Goal: Information Seeking & Learning: Learn about a topic

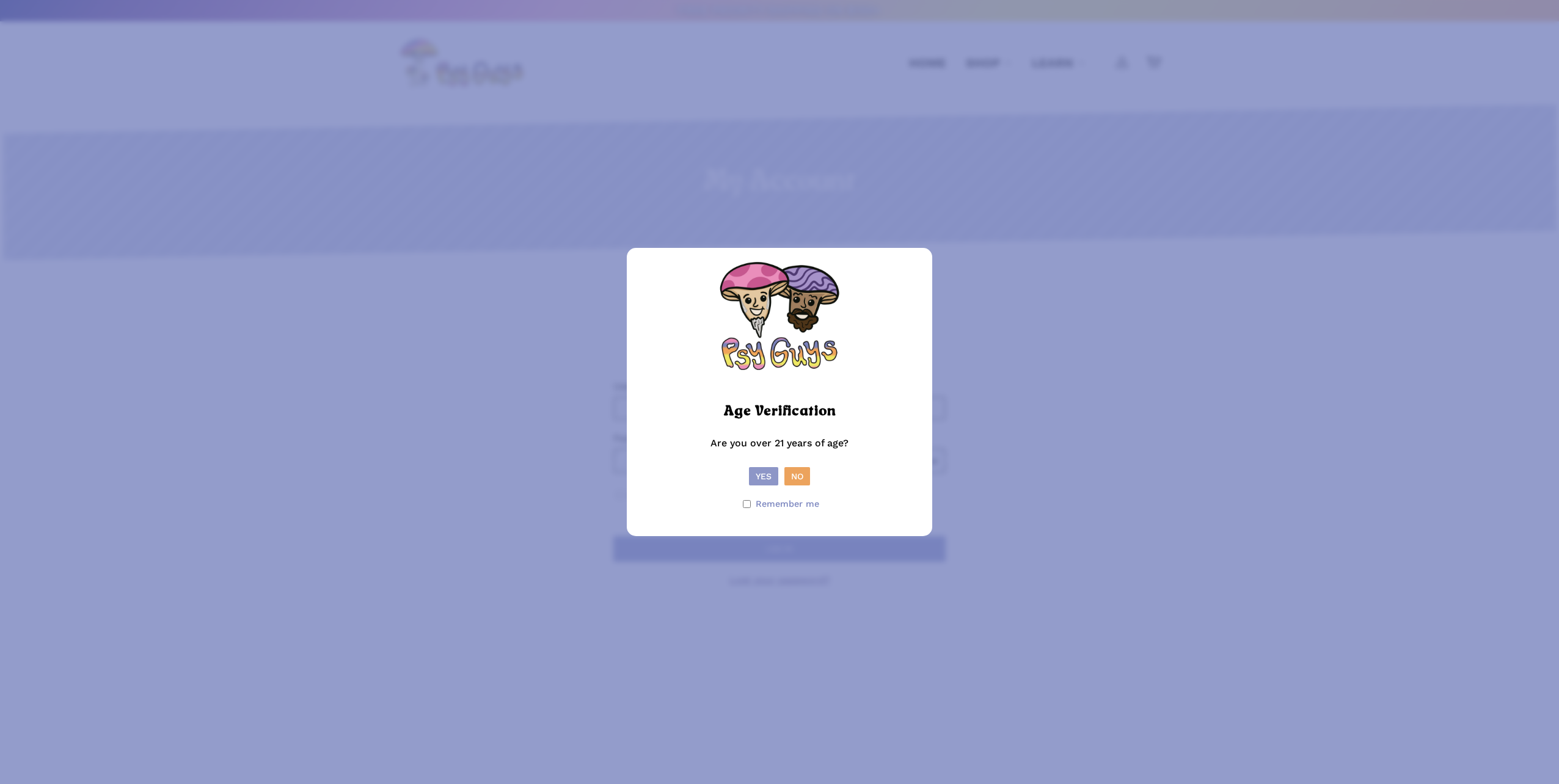
click at [759, 480] on button "Yes" at bounding box center [763, 477] width 29 height 18
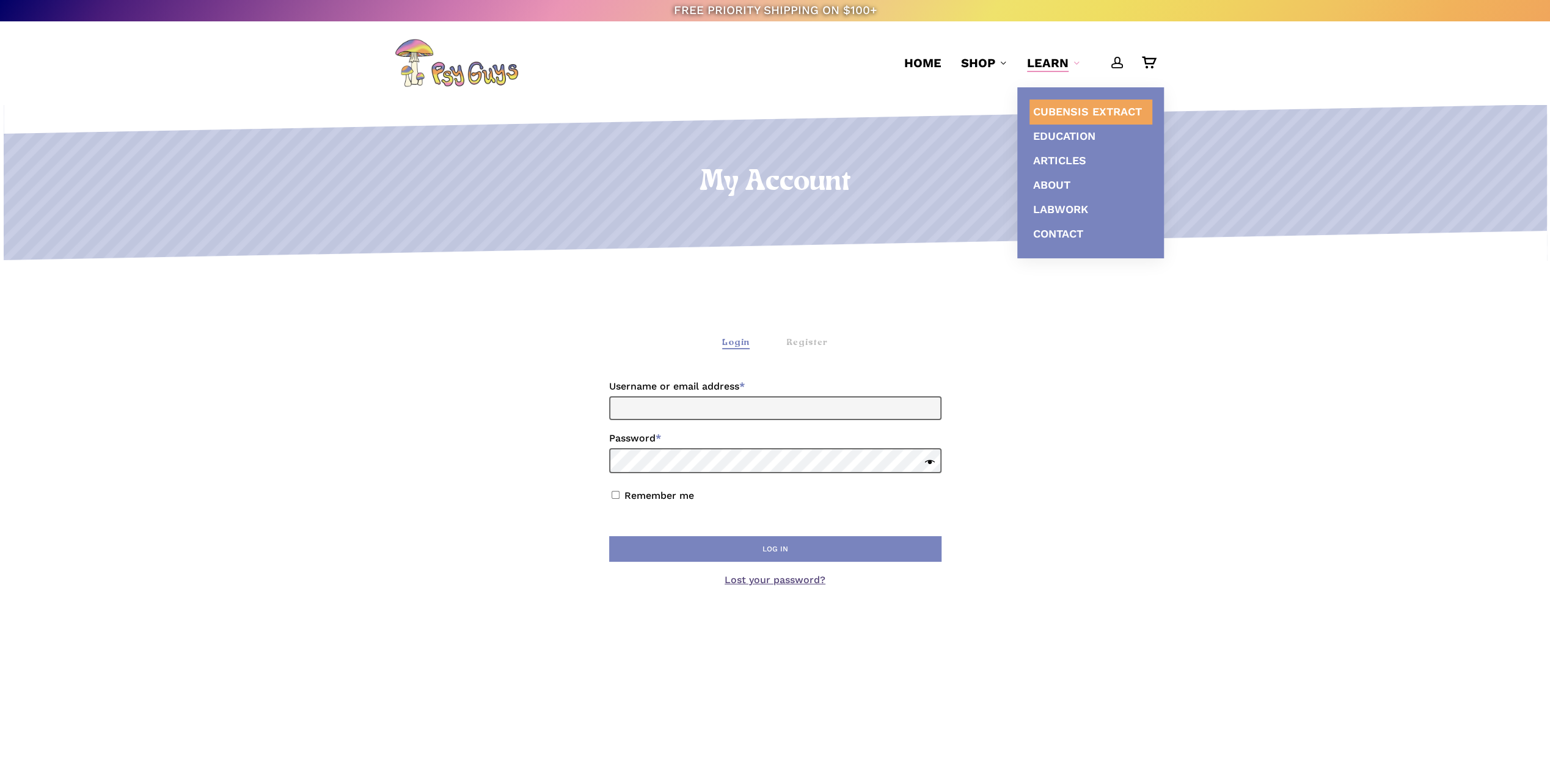
click at [1080, 116] on span "Cubensis Extract" at bounding box center [1088, 111] width 109 height 13
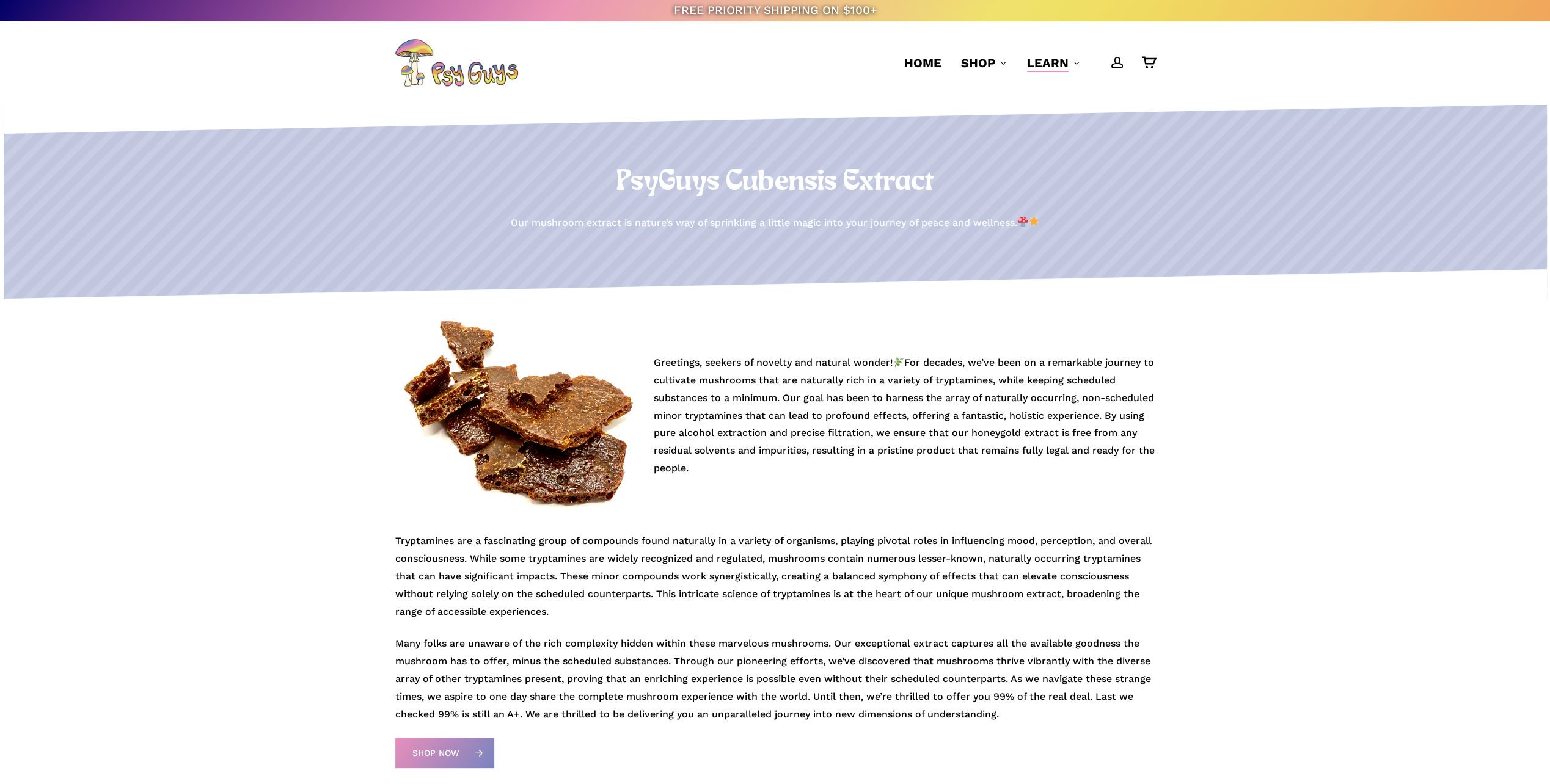
click at [1224, 552] on div "PsyGuys Cubensis Extract Our mushroom extract is nature’s way of sprinkling a l…" at bounding box center [775, 554] width 1550 height 899
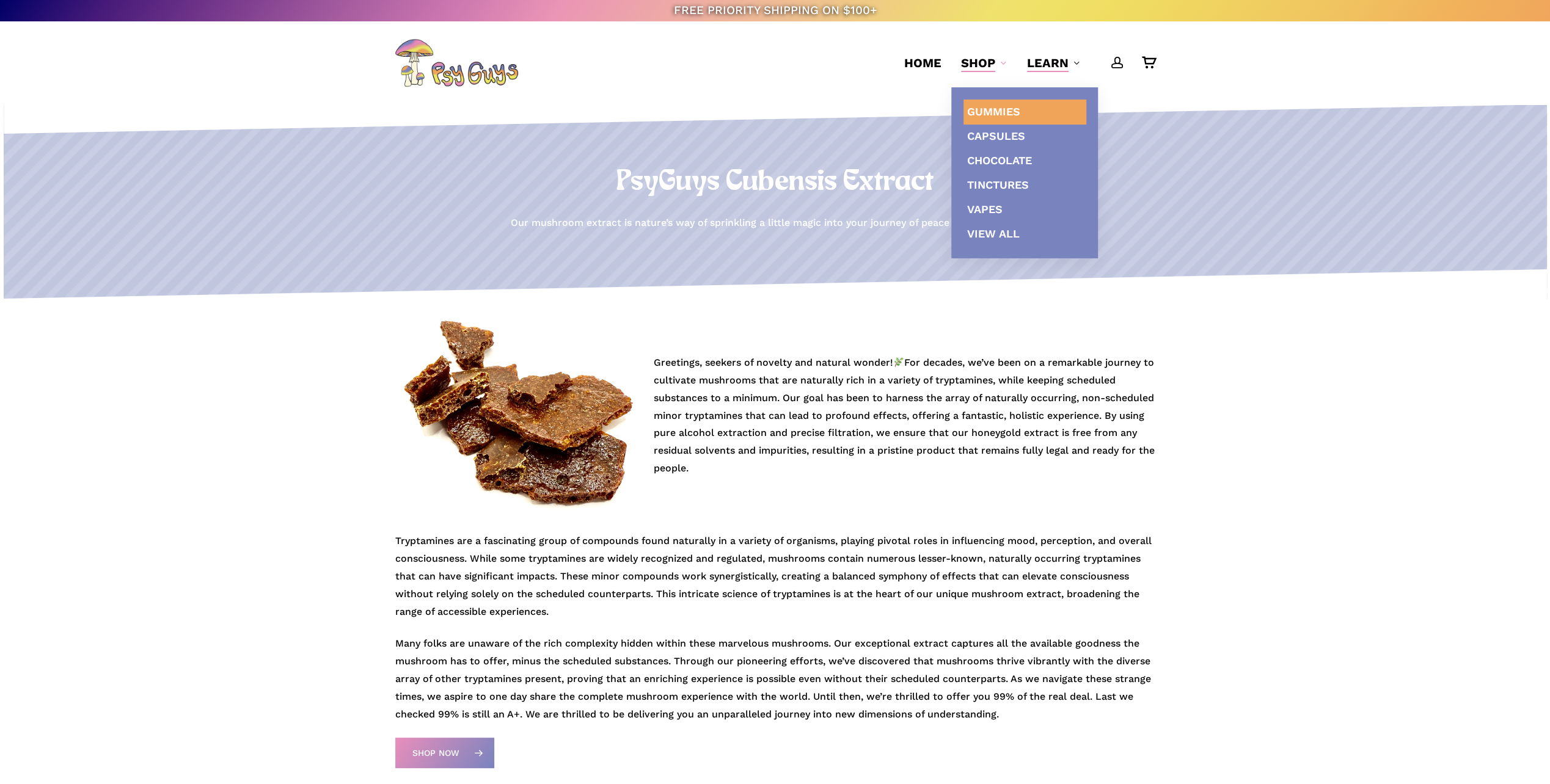
click at [987, 115] on span "Gummies" at bounding box center [994, 111] width 53 height 13
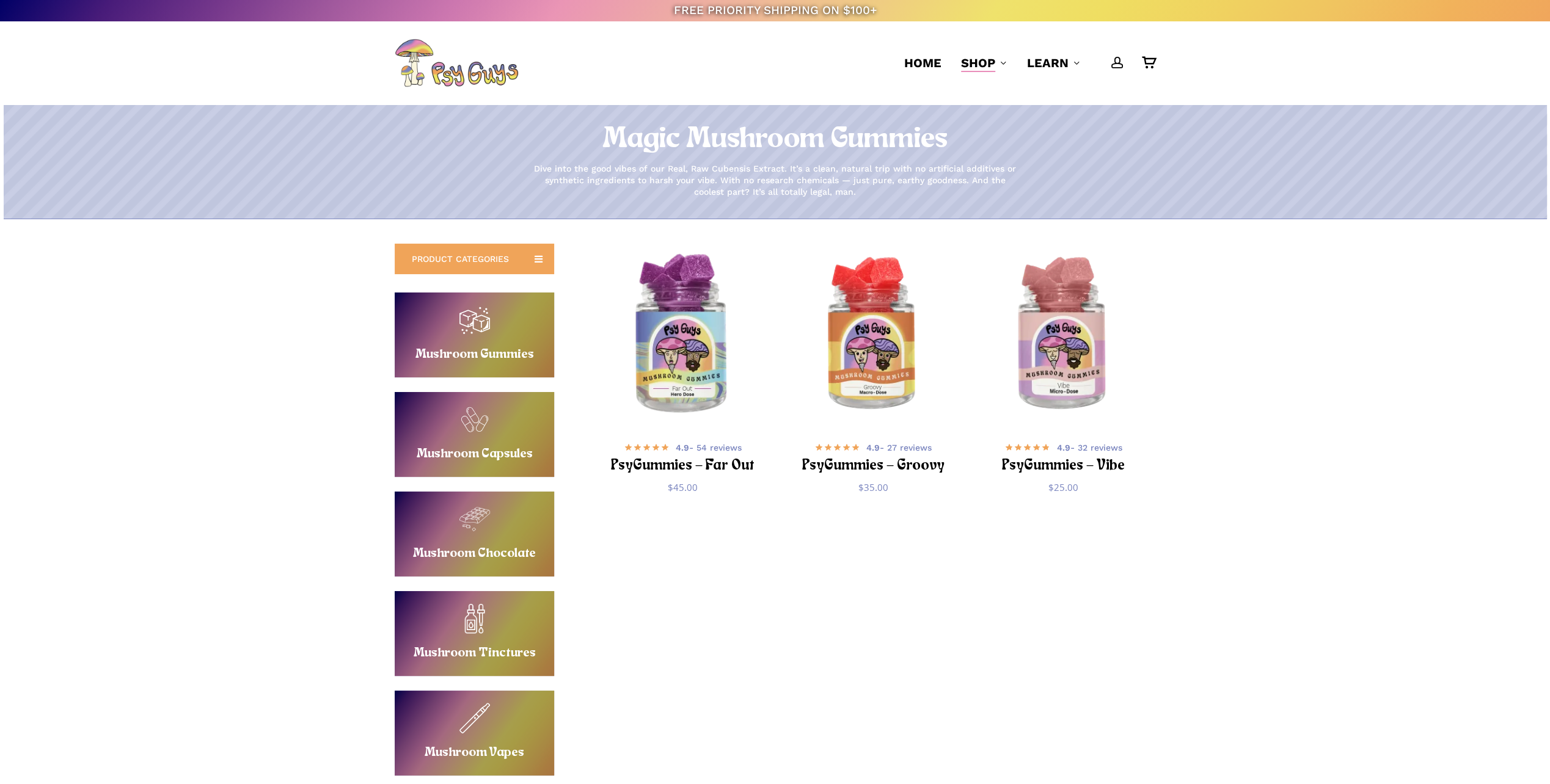
click at [695, 374] on img "PsyGummies - Far Out" at bounding box center [682, 335] width 186 height 186
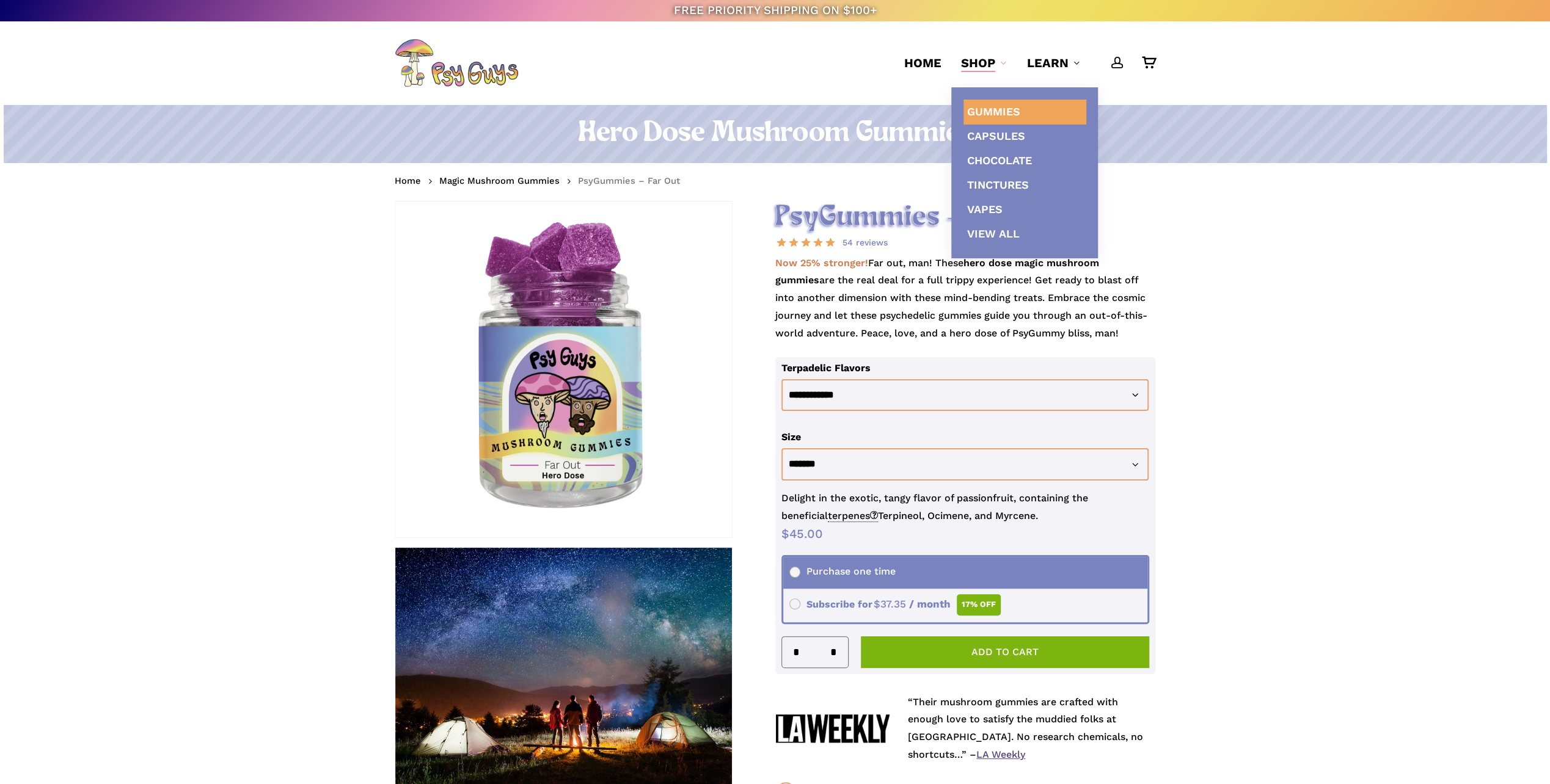
click at [993, 105] on span "Gummies" at bounding box center [994, 111] width 53 height 13
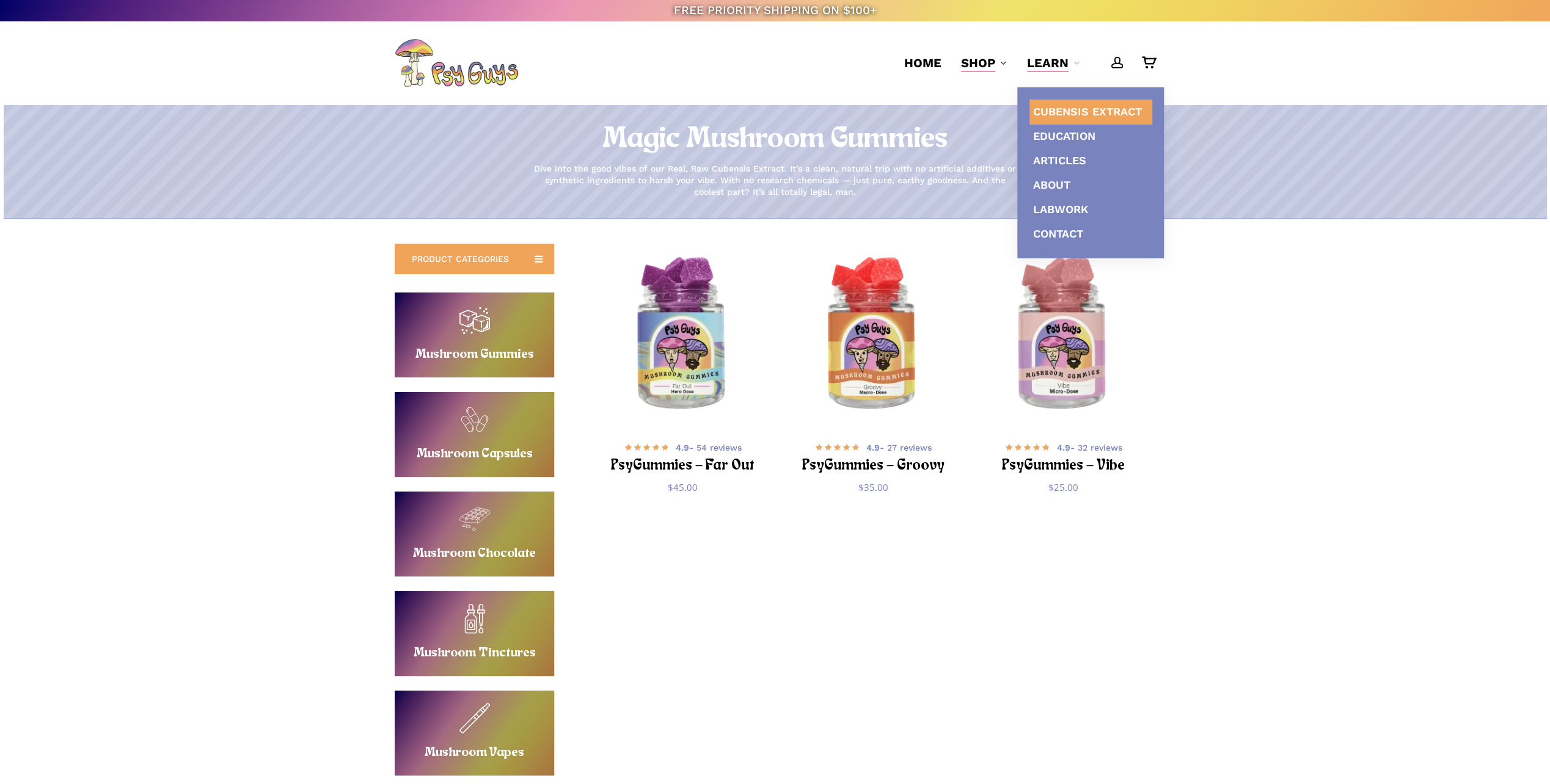
click at [1062, 108] on span "Cubensis Extract" at bounding box center [1088, 111] width 109 height 13
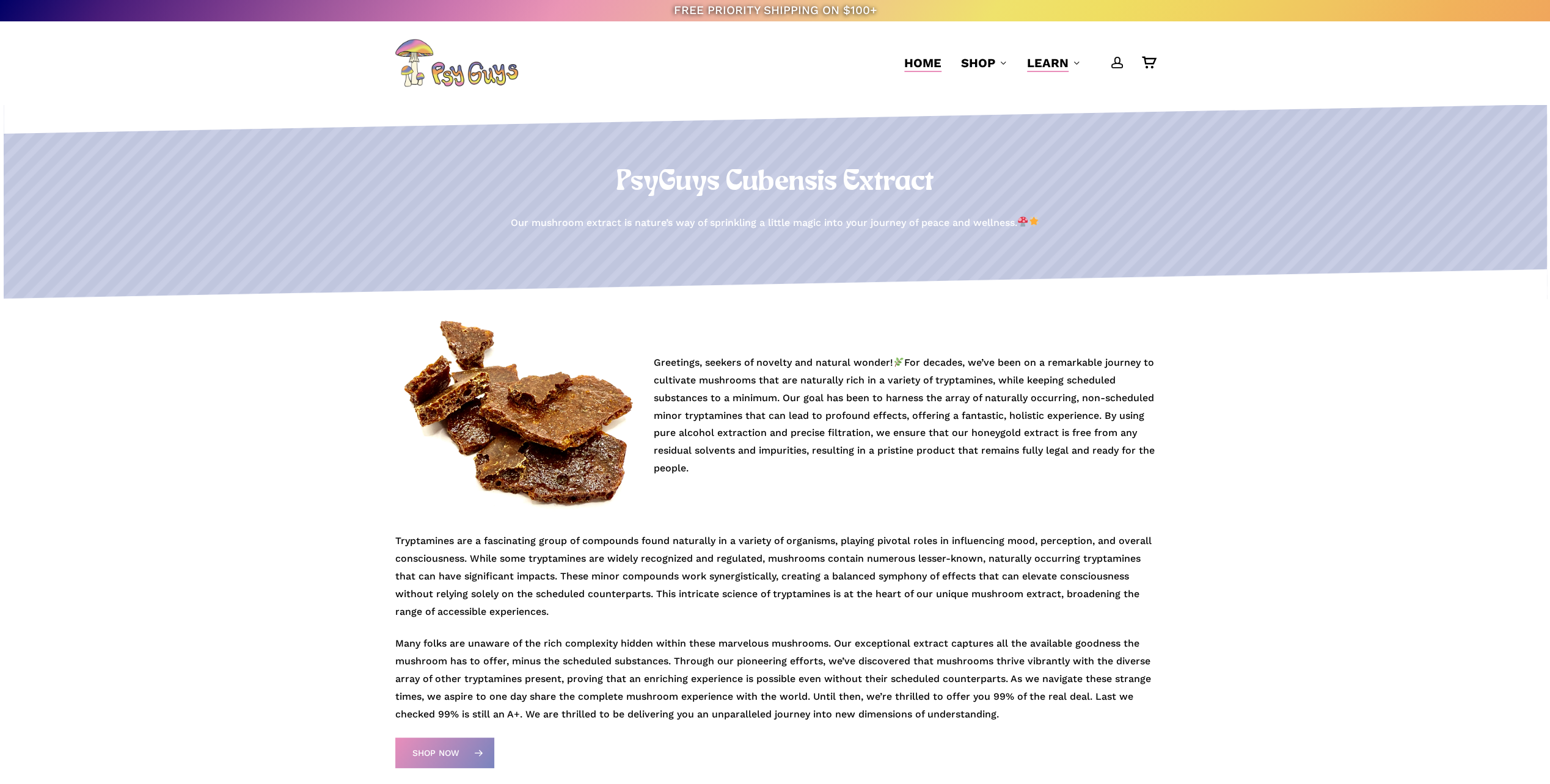
click at [931, 60] on span "Home" at bounding box center [923, 63] width 38 height 15
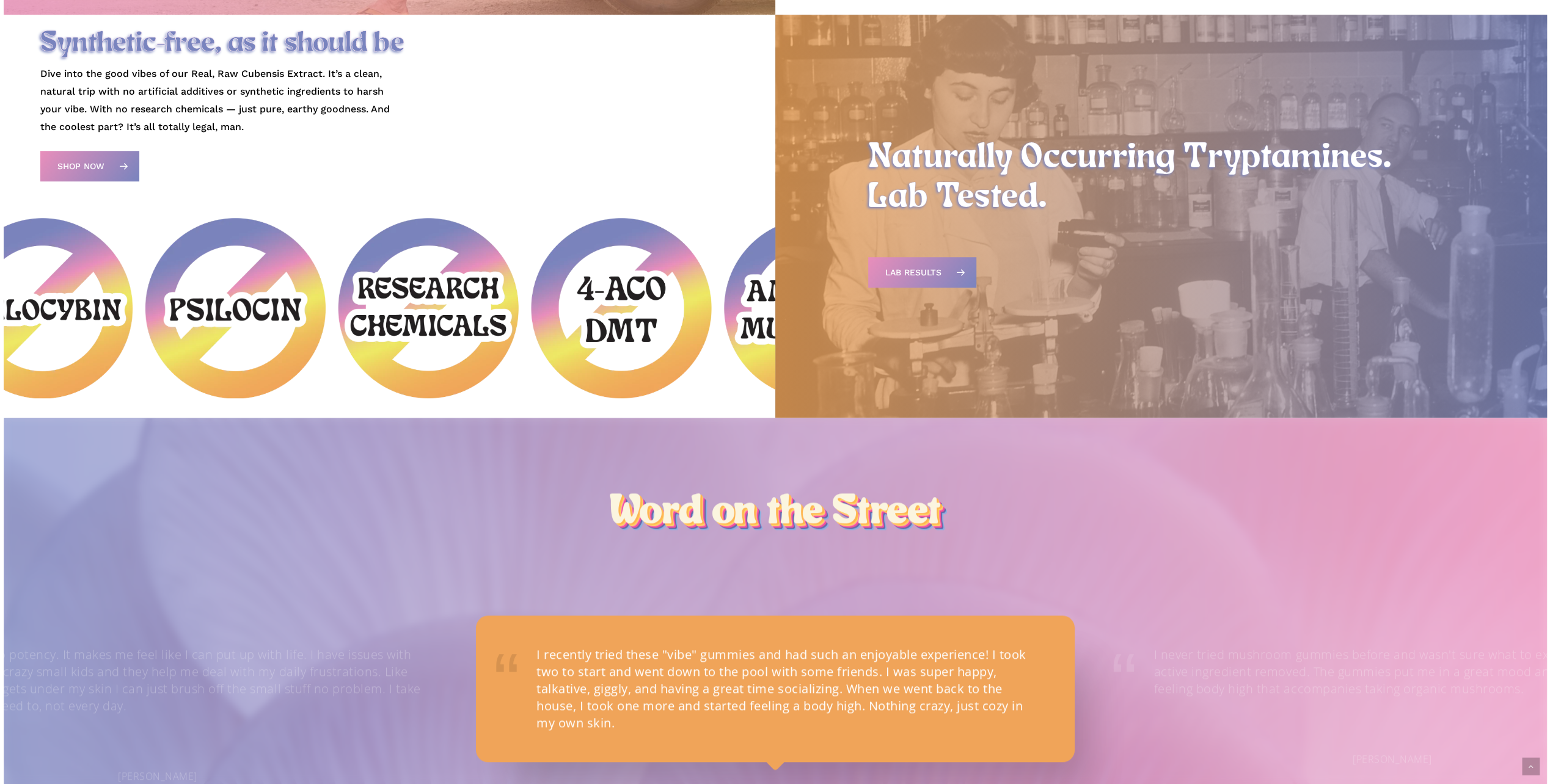
scroll to position [977, 0]
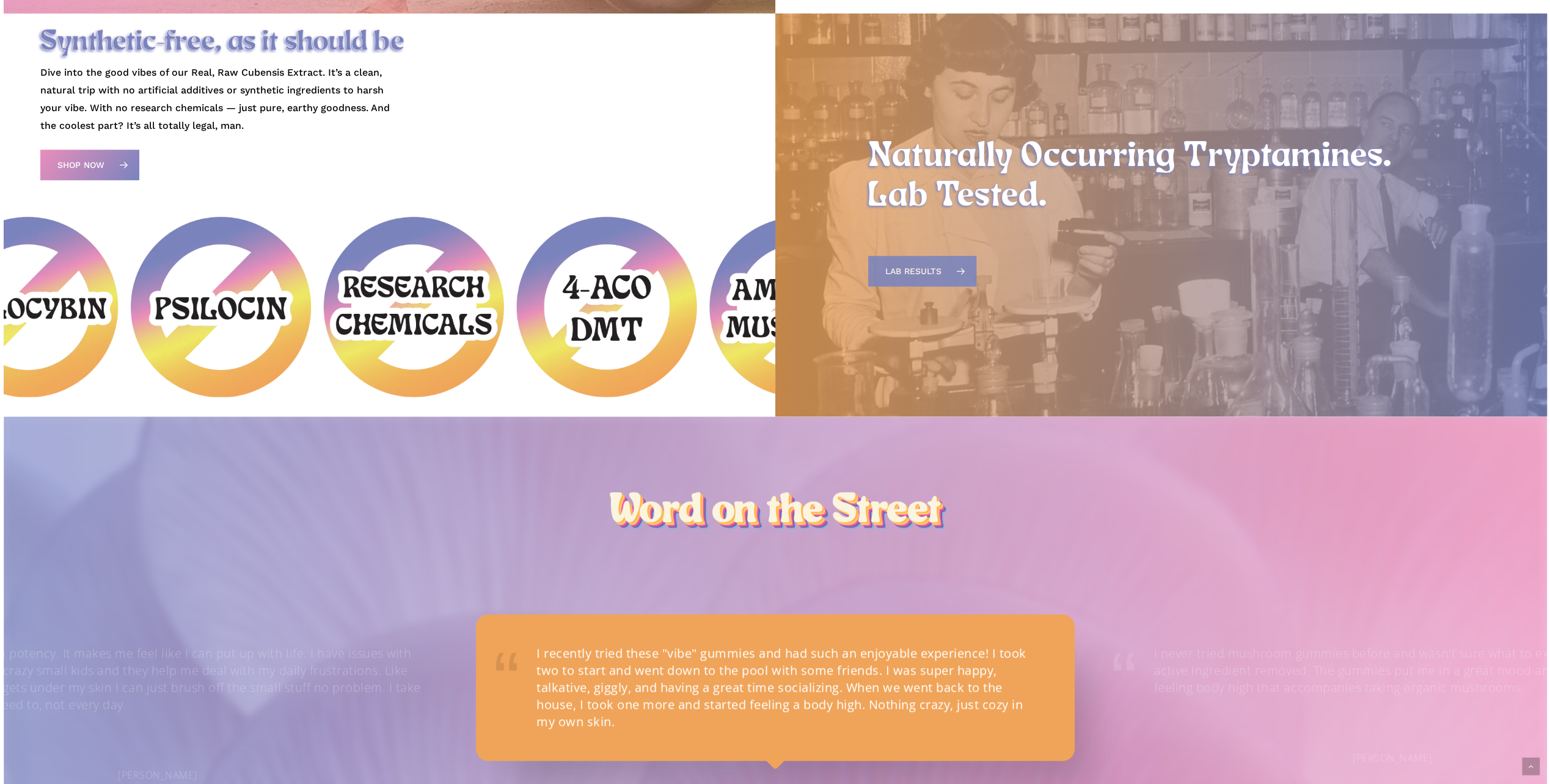
click at [943, 282] on link "Lab Results" at bounding box center [922, 271] width 108 height 31
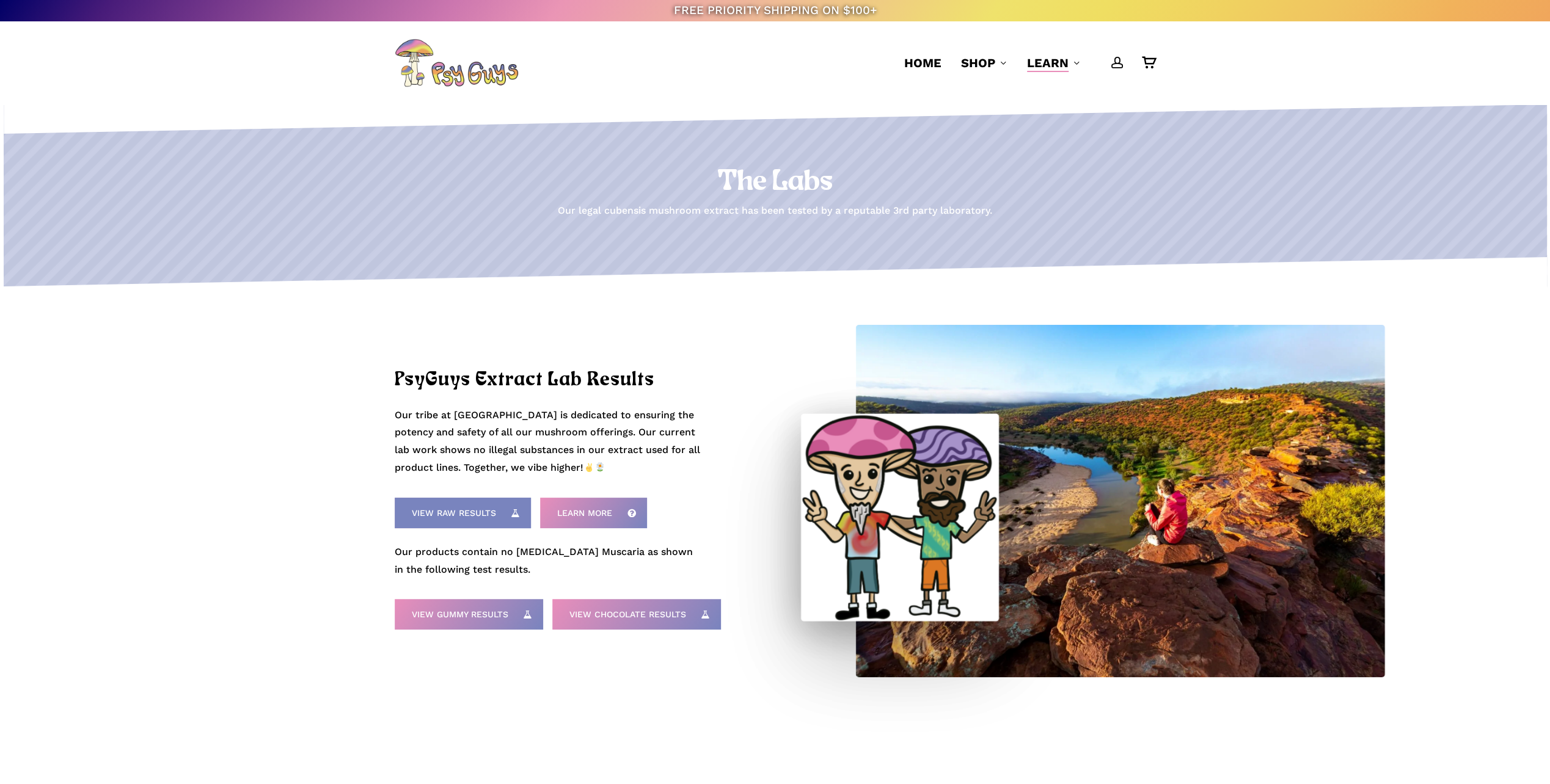
click at [464, 516] on span "View Raw Results" at bounding box center [454, 513] width 84 height 13
click at [502, 616] on span "View Gummy Results" at bounding box center [460, 614] width 97 height 13
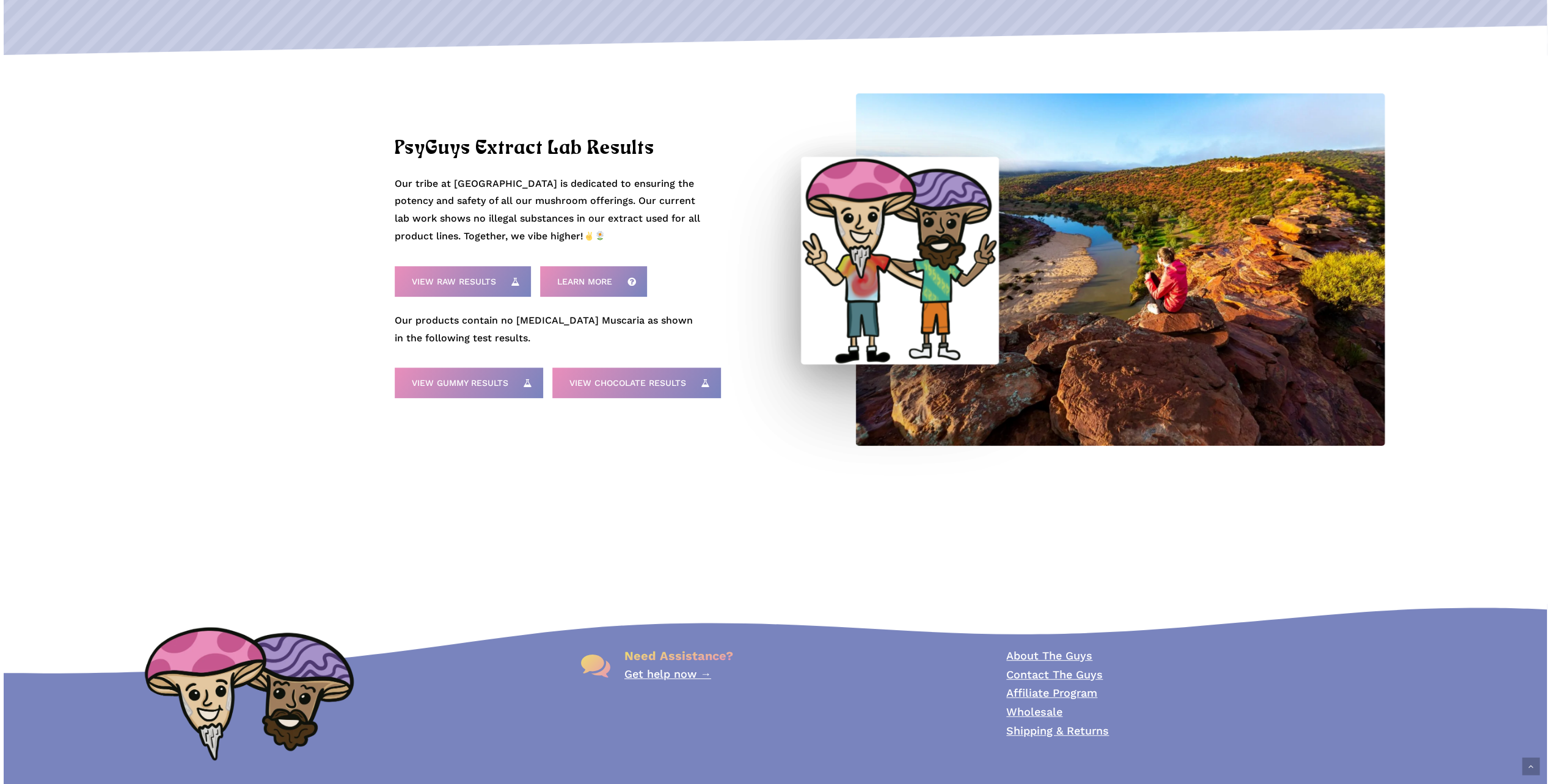
scroll to position [296, 0]
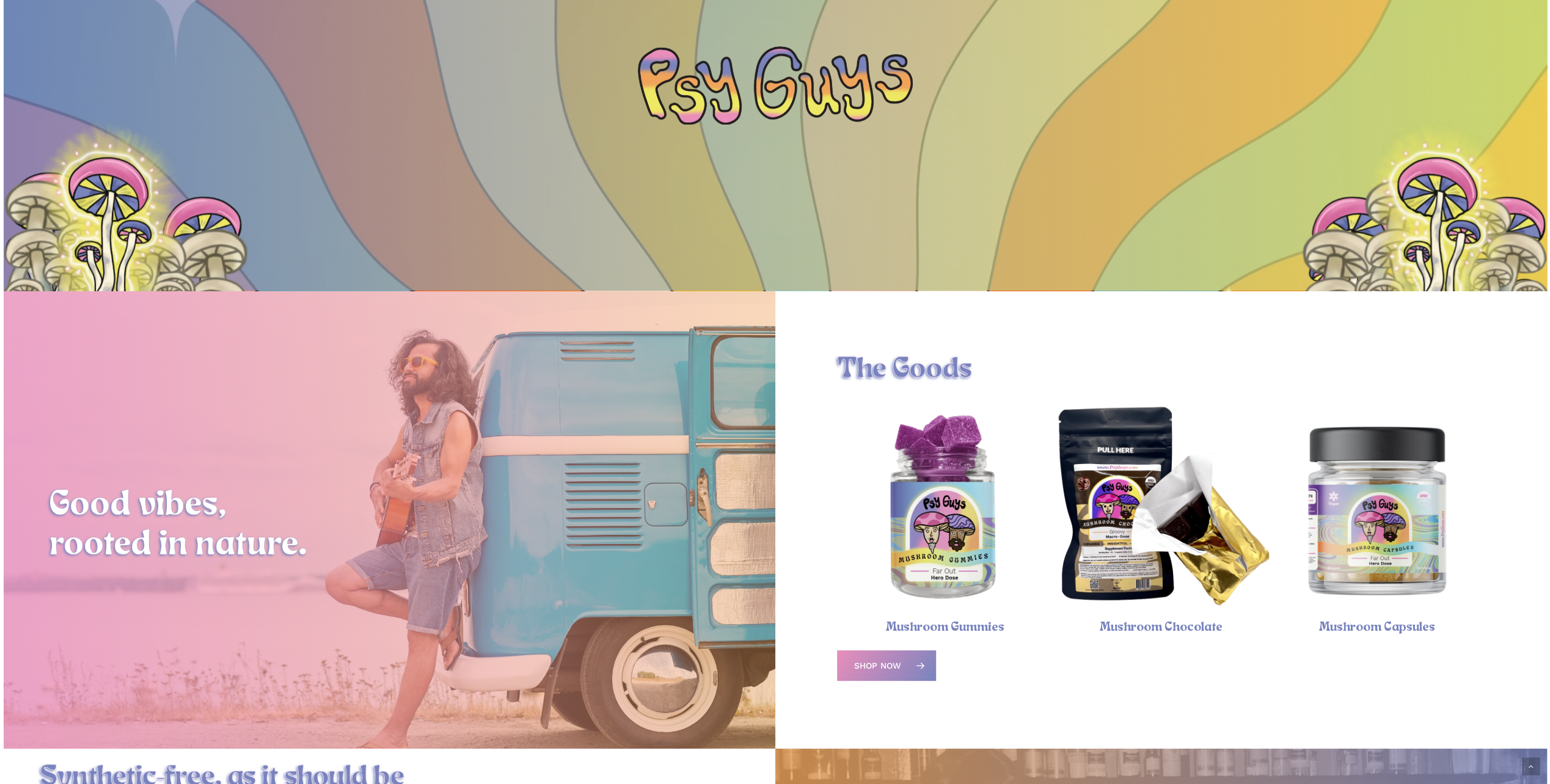
scroll to position [244, 0]
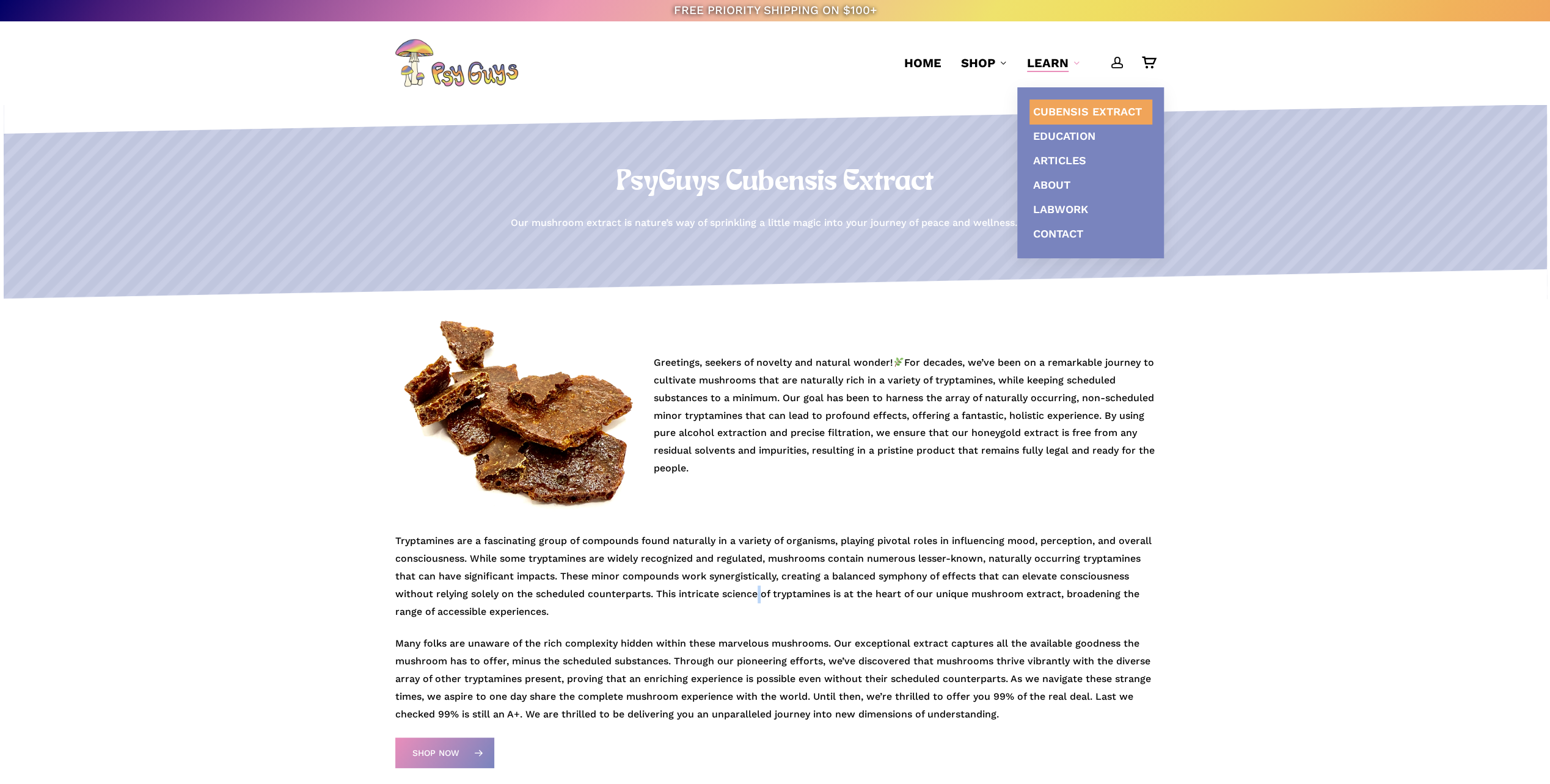
click at [762, 598] on p "Tryptamines are a fascinating group of compounds found naturally in a variety o…" at bounding box center [775, 584] width 760 height 102
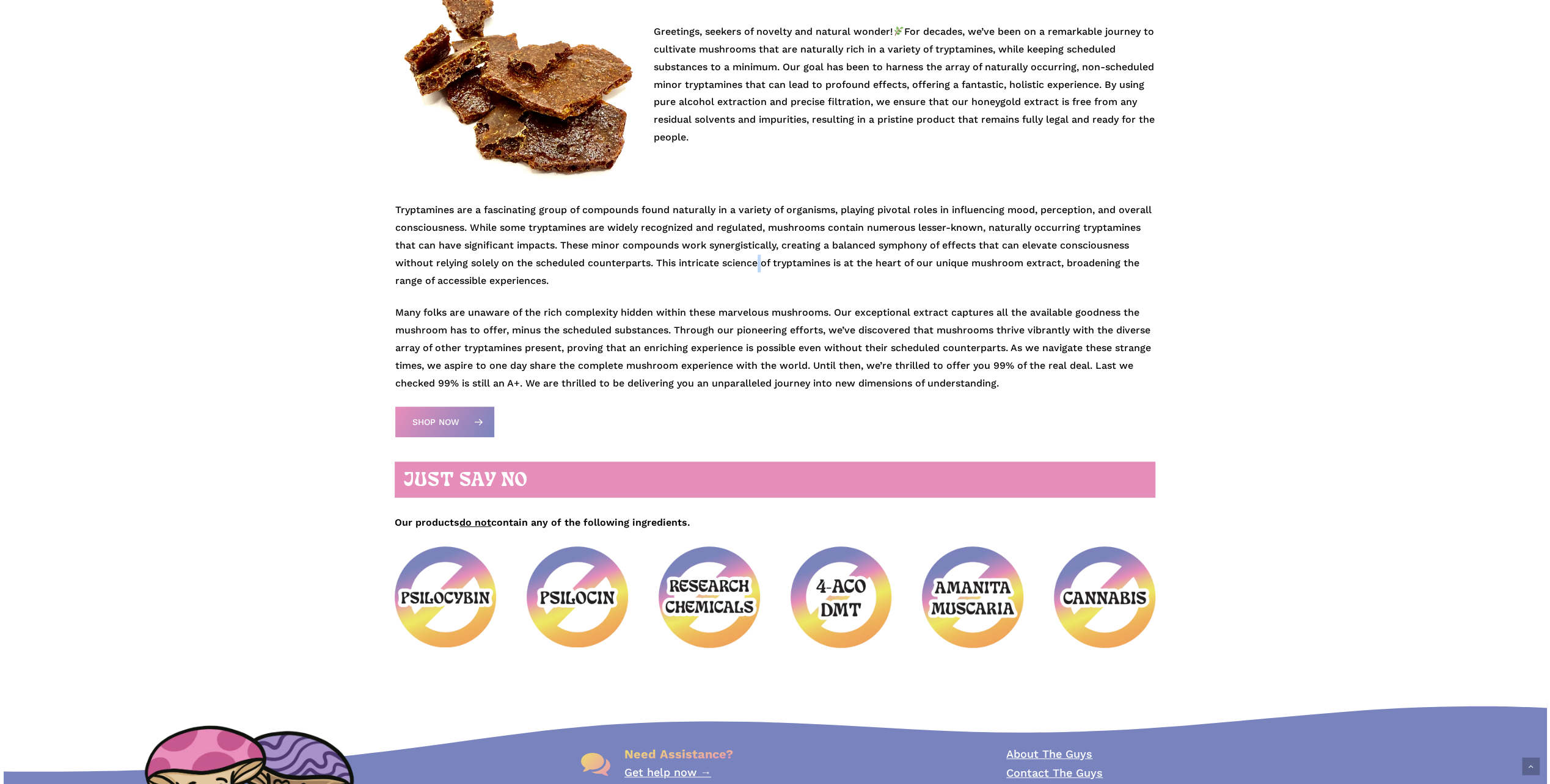
scroll to position [367, 0]
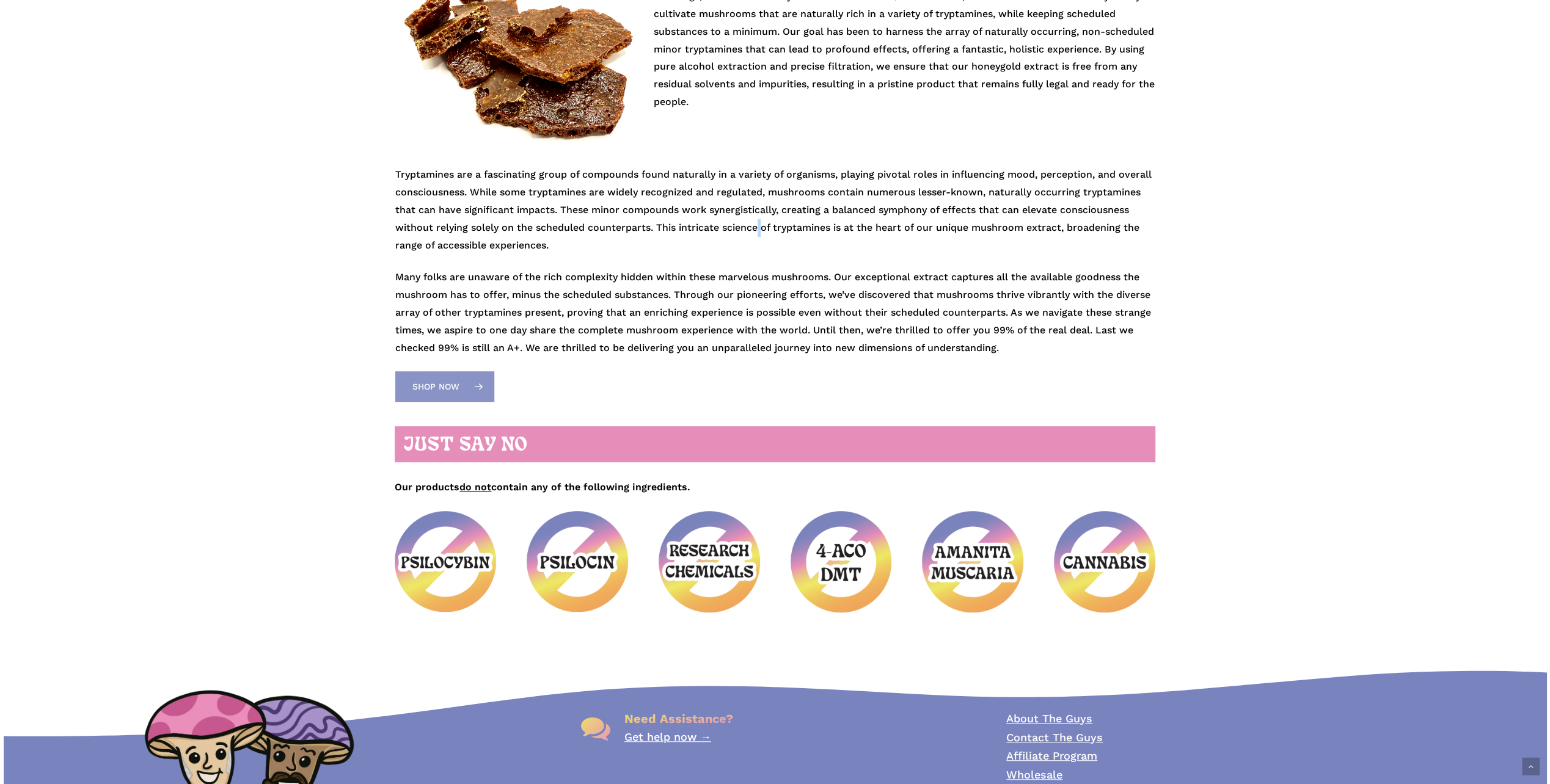
click at [428, 385] on span "Shop Now" at bounding box center [436, 387] width 47 height 13
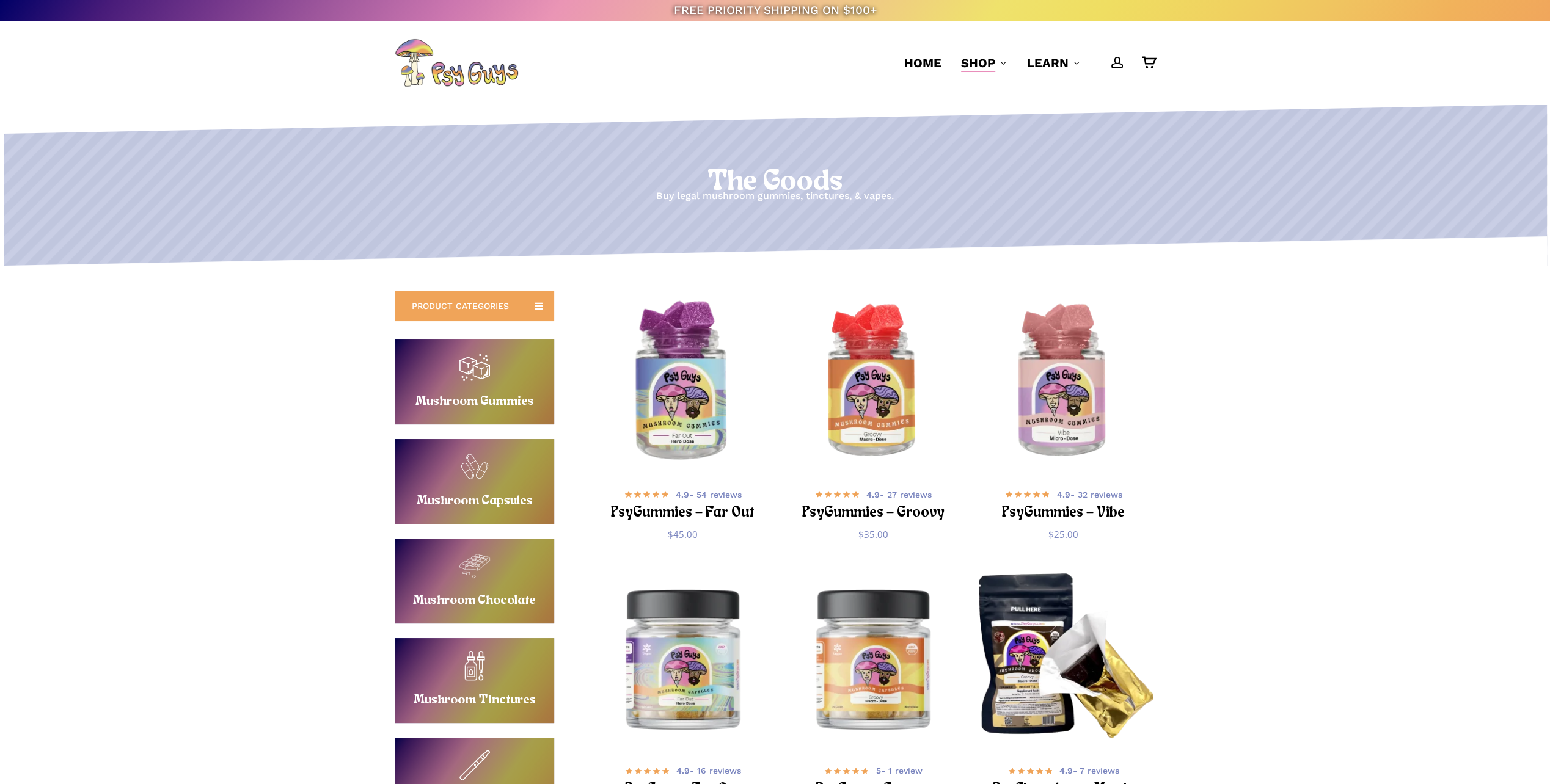
click at [687, 415] on img "PsyGummies - Far Out" at bounding box center [682, 382] width 186 height 186
